Goal: Task Accomplishment & Management: Manage account settings

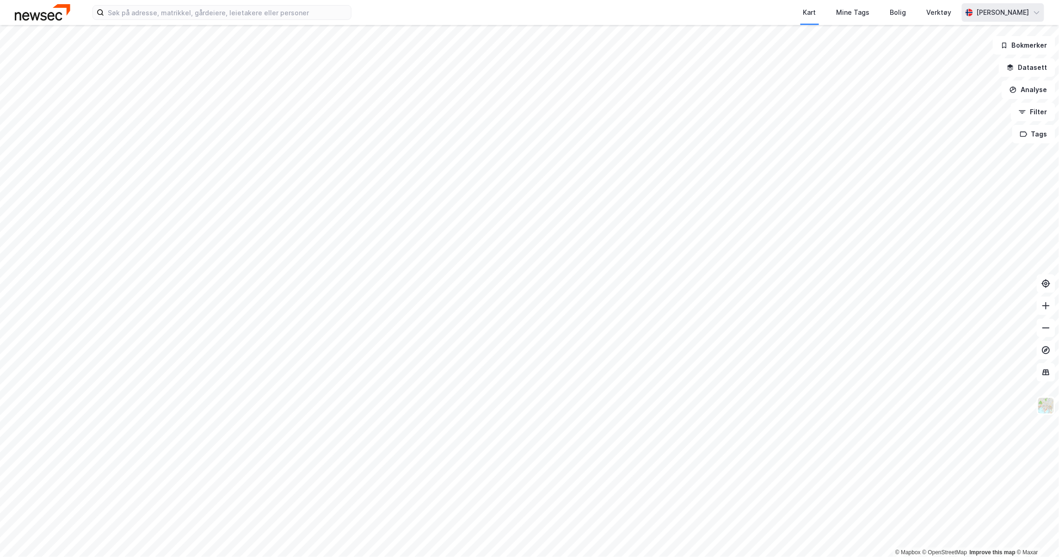
click at [1037, 17] on div "Inger Lise Nilsen" at bounding box center [1003, 12] width 82 height 18
click at [1016, 49] on div "Logg ut" at bounding box center [984, 57] width 120 height 22
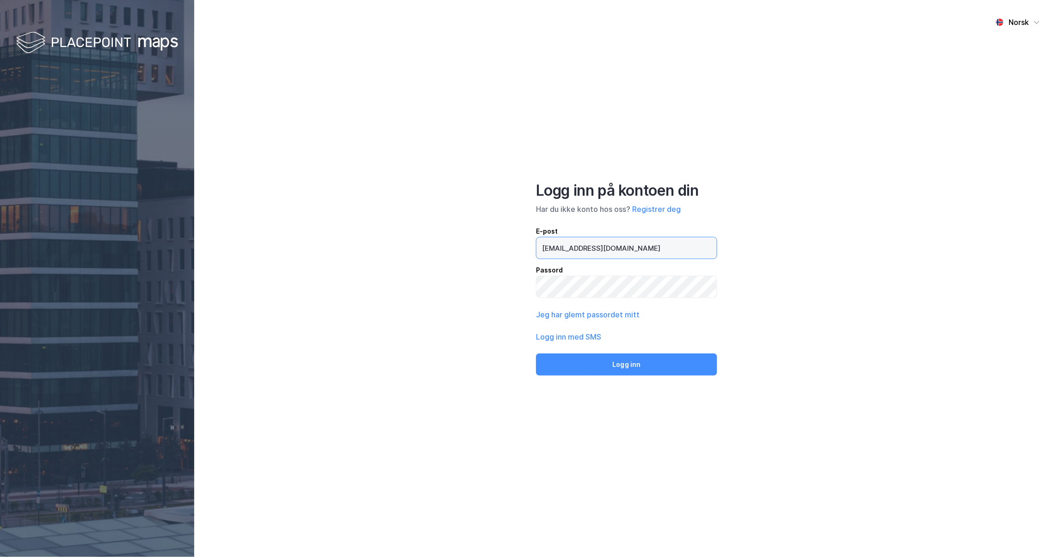
click at [664, 245] on input "[EMAIL_ADDRESS][DOMAIN_NAME]" at bounding box center [626, 247] width 180 height 21
drag, startPoint x: 664, startPoint y: 245, endPoint x: 464, endPoint y: 230, distance: 200.3
click at [464, 230] on div "Norsk Logg inn på kontoen din Har du ikke konto hos oss? Registrer deg E-post […" at bounding box center [626, 278] width 865 height 557
paste input "[EMAIL_ADDRESS][DOMAIN_NAME]"
type input "[EMAIL_ADDRESS][DOMAIN_NAME]"
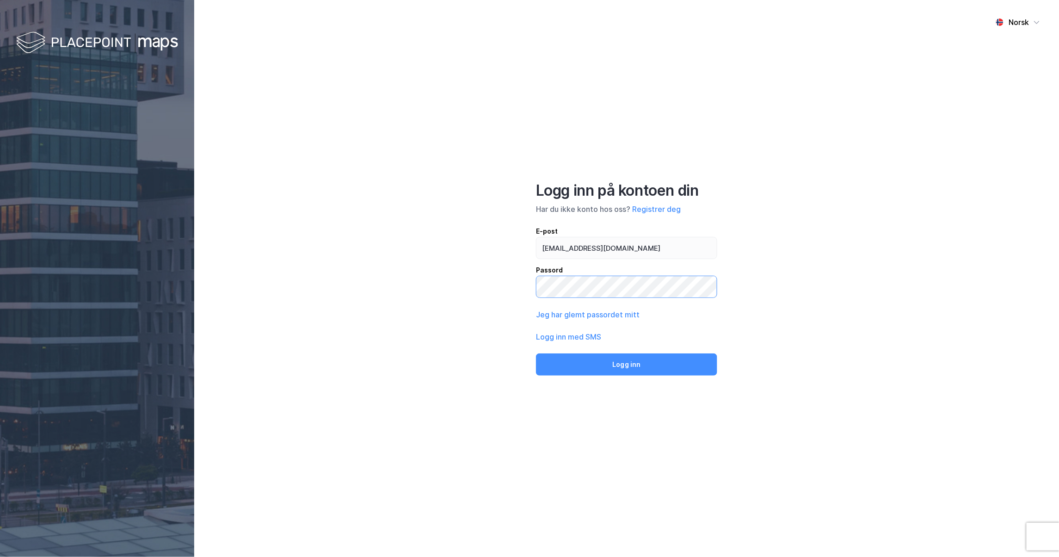
click at [404, 284] on div "Norsk Logg inn på kontoen din Har du ikke konto hos oss? Registrer deg E-post […" at bounding box center [626, 278] width 865 height 557
click at [557, 369] on button "Logg inn" at bounding box center [626, 364] width 181 height 22
